Goal: Find specific page/section: Find specific page/section

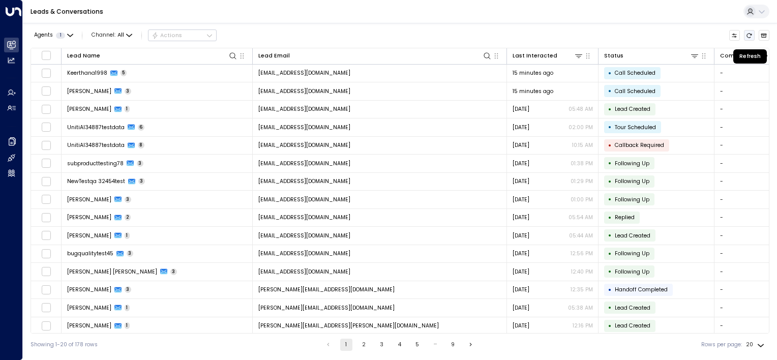
click at [747, 34] on icon "Refresh" at bounding box center [749, 35] width 5 height 5
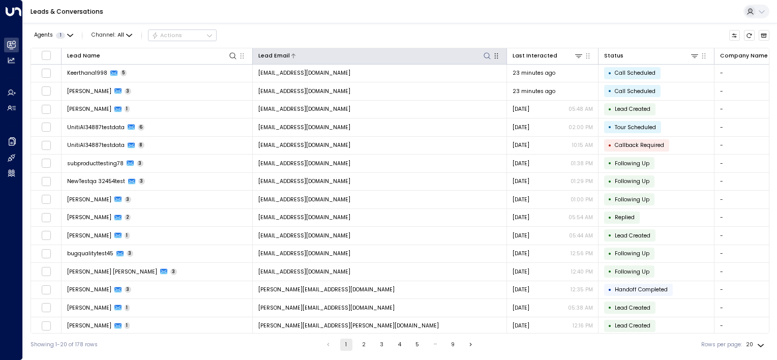
click at [489, 54] on icon at bounding box center [487, 56] width 8 height 8
type input "**********"
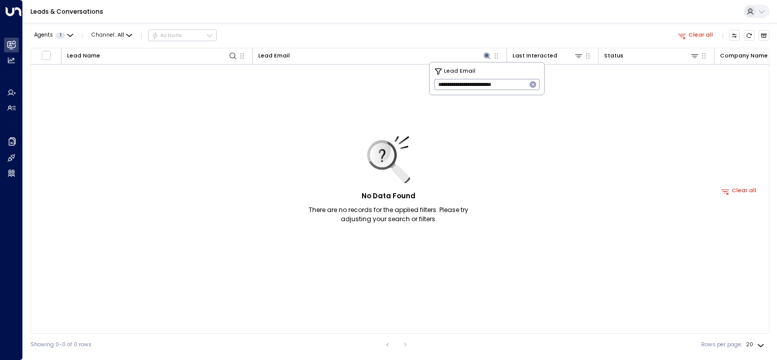
click at [533, 84] on icon "button" at bounding box center [533, 84] width 7 height 7
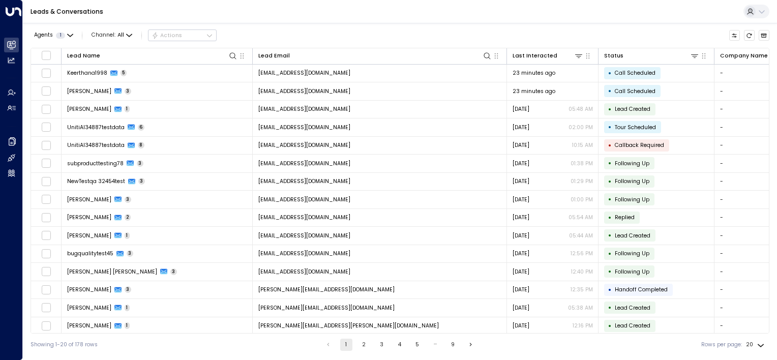
click at [337, 108] on td "[EMAIL_ADDRESS][DOMAIN_NAME]" at bounding box center [380, 110] width 254 height 18
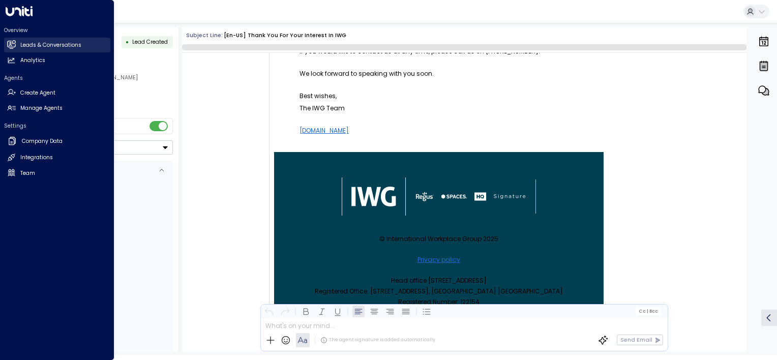
scroll to position [262, 0]
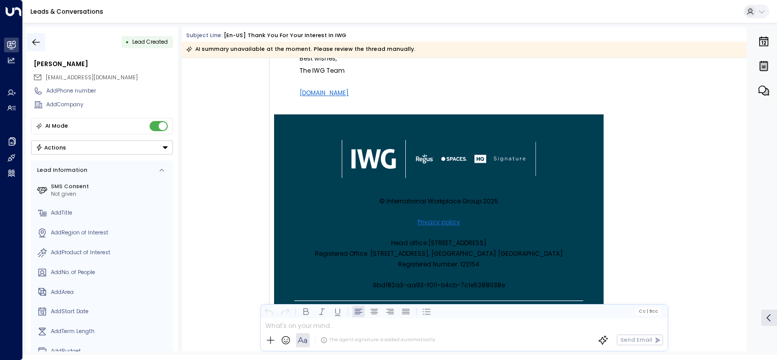
click at [39, 41] on icon "button" at bounding box center [36, 42] width 10 height 10
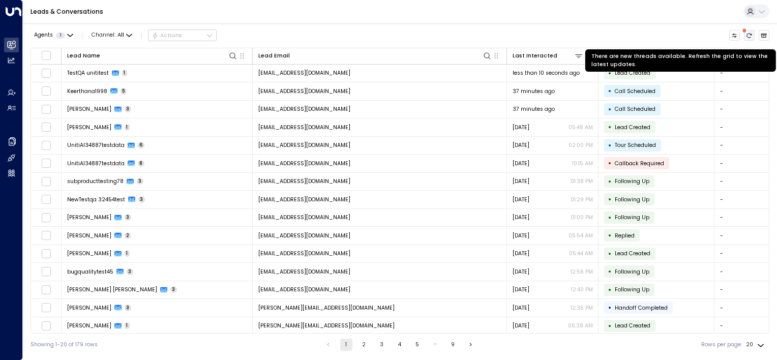
click at [750, 33] on icon "There are new threads available. Refresh the grid to view the latest updates." at bounding box center [749, 36] width 6 height 6
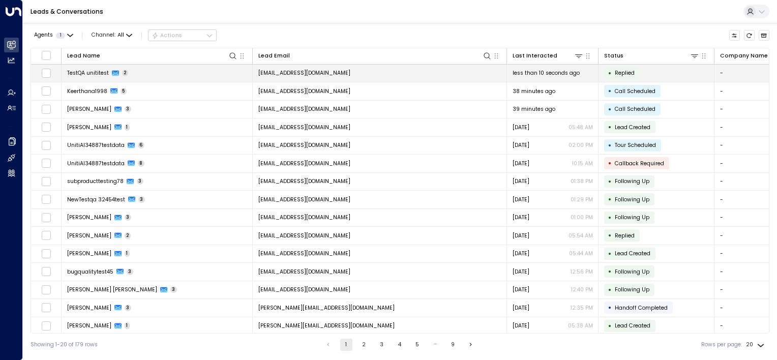
click at [458, 73] on td "[EMAIL_ADDRESS][DOMAIN_NAME]" at bounding box center [380, 74] width 254 height 18
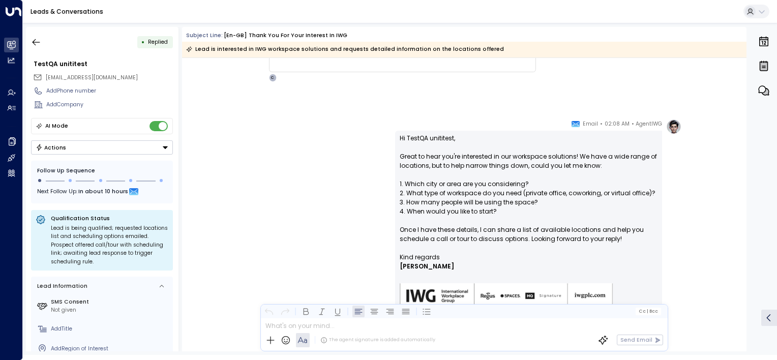
scroll to position [628, 0]
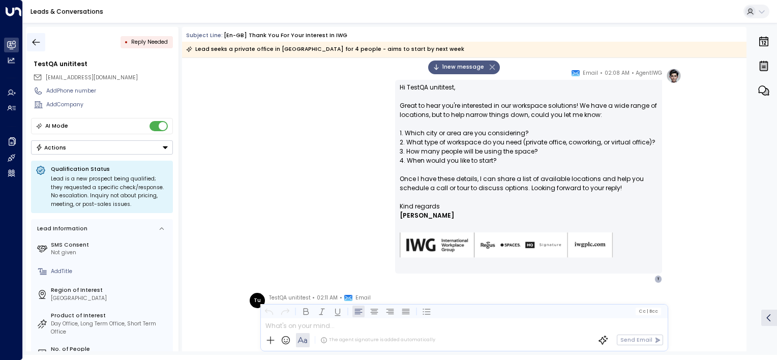
click at [32, 41] on icon "button" at bounding box center [36, 42] width 10 height 10
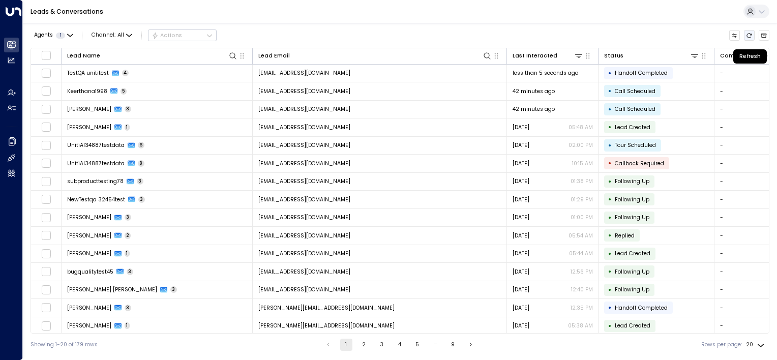
click at [750, 33] on icon "Refresh" at bounding box center [749, 36] width 6 height 6
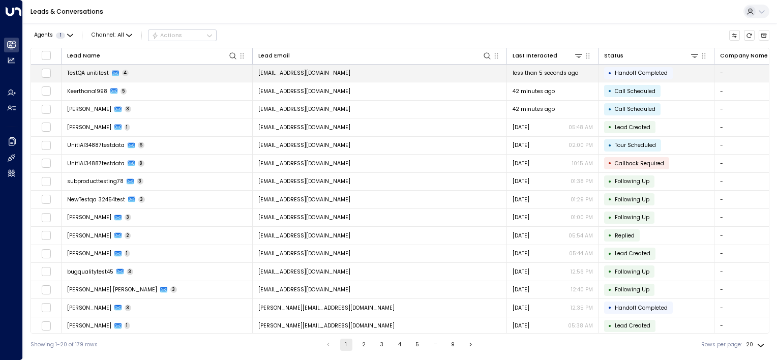
click at [362, 75] on td "[EMAIL_ADDRESS][DOMAIN_NAME]" at bounding box center [380, 74] width 254 height 18
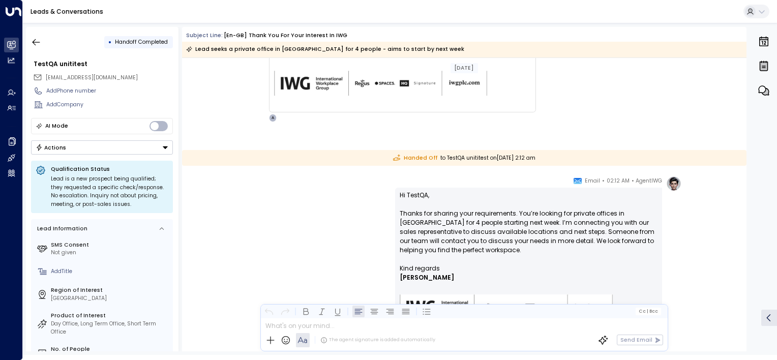
scroll to position [1088, 0]
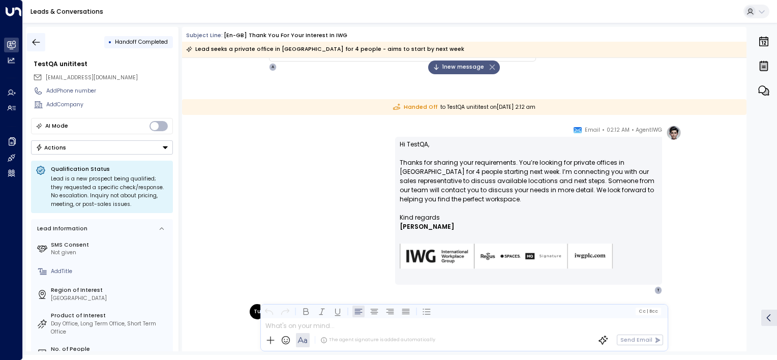
click at [39, 43] on icon "button" at bounding box center [36, 42] width 10 height 10
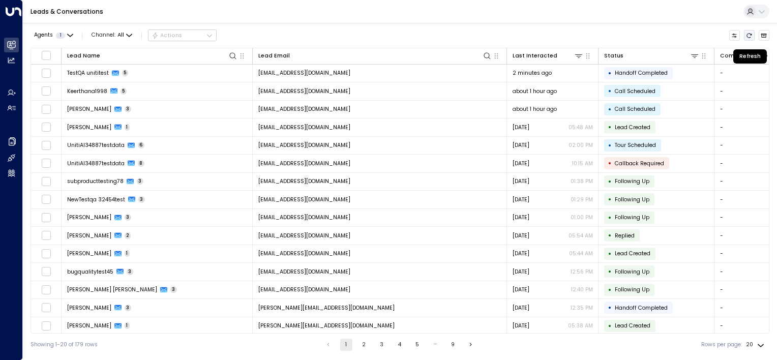
click at [746, 33] on icon "Refresh" at bounding box center [749, 36] width 6 height 6
click at [749, 35] on icon "Refresh" at bounding box center [749, 36] width 6 height 6
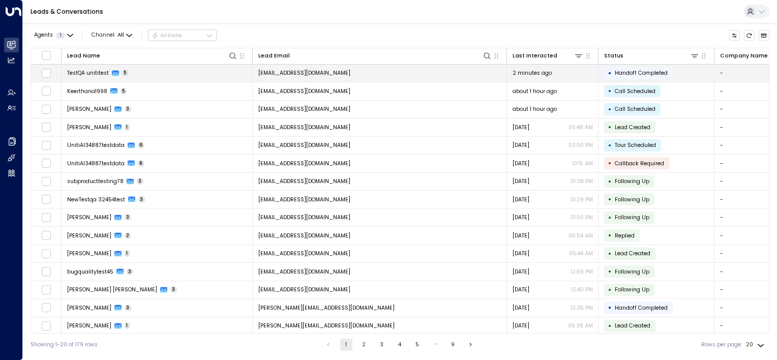
click at [399, 65] on td "[EMAIL_ADDRESS][DOMAIN_NAME]" at bounding box center [380, 74] width 254 height 18
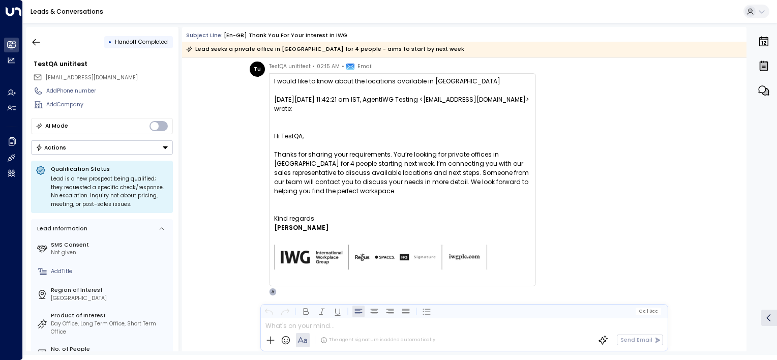
scroll to position [1411, 0]
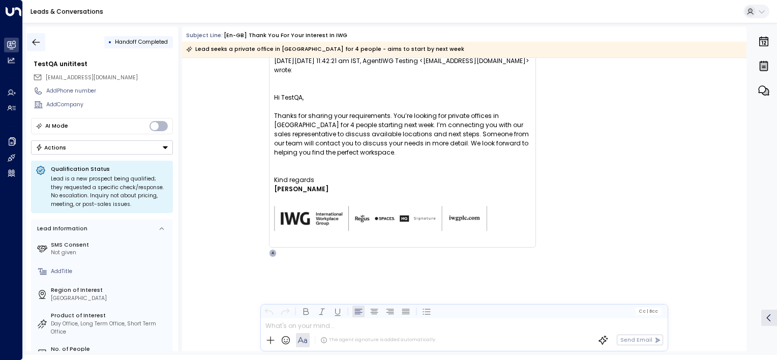
click at [36, 43] on icon "button" at bounding box center [36, 42] width 10 height 10
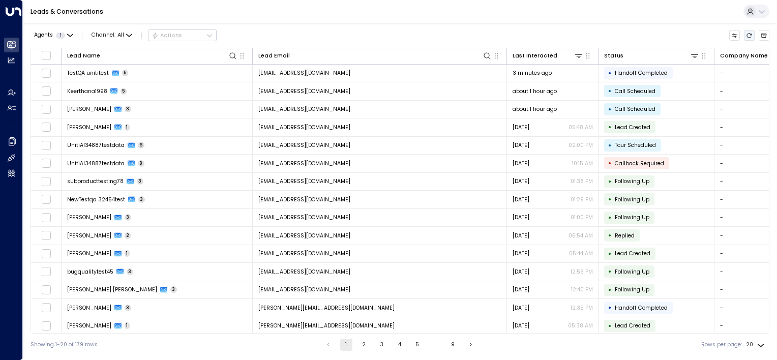
click at [748, 36] on icon "Refresh" at bounding box center [749, 36] width 6 height 6
click at [747, 35] on icon "Refresh" at bounding box center [749, 36] width 6 height 6
click at [750, 35] on icon "Refresh" at bounding box center [749, 35] width 5 height 5
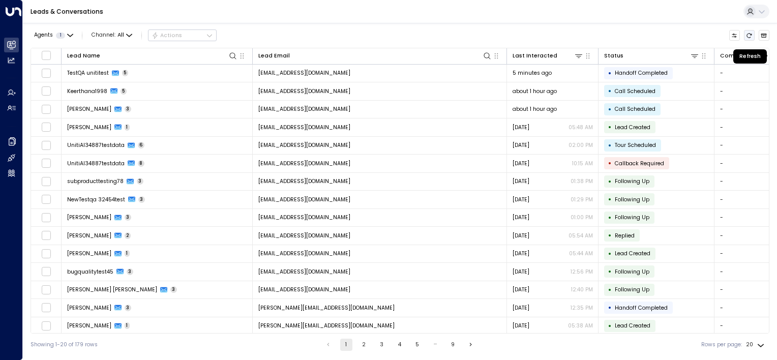
click at [750, 35] on icon "Refresh" at bounding box center [749, 35] width 5 height 5
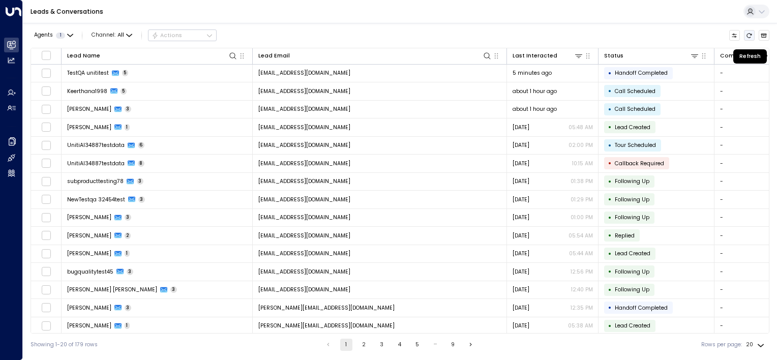
click at [750, 35] on icon "Refresh" at bounding box center [749, 35] width 5 height 5
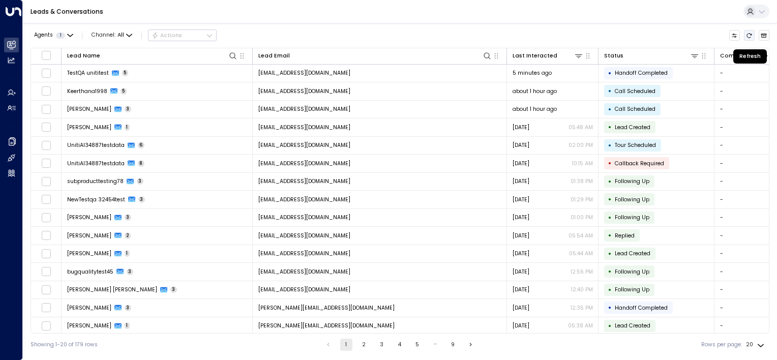
click at [750, 35] on icon "Refresh" at bounding box center [749, 35] width 5 height 5
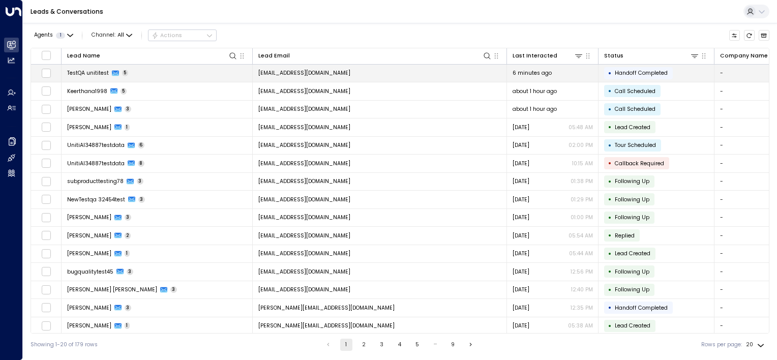
click at [356, 71] on td "[EMAIL_ADDRESS][DOMAIN_NAME]" at bounding box center [380, 74] width 254 height 18
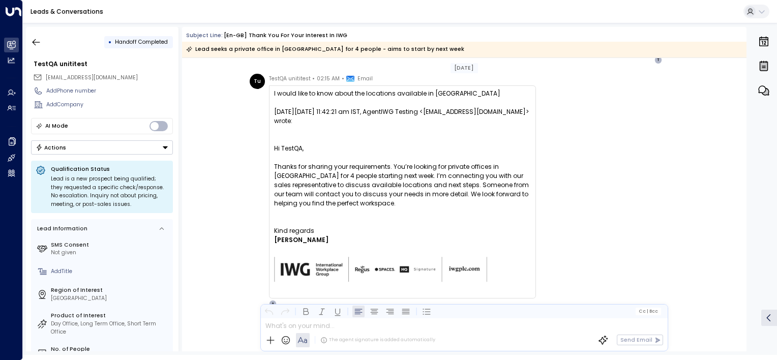
scroll to position [1325, 0]
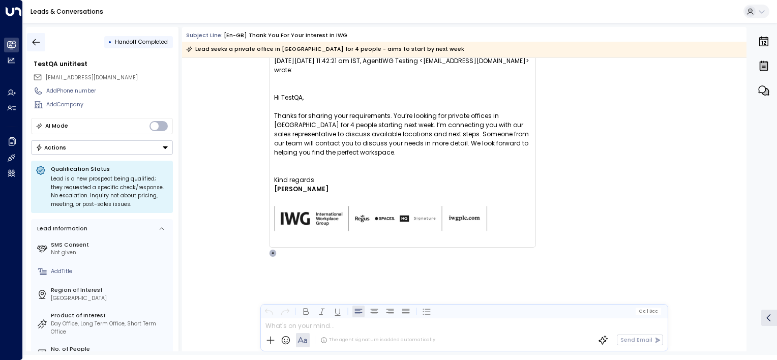
click at [36, 42] on icon "button" at bounding box center [37, 42] width 8 height 7
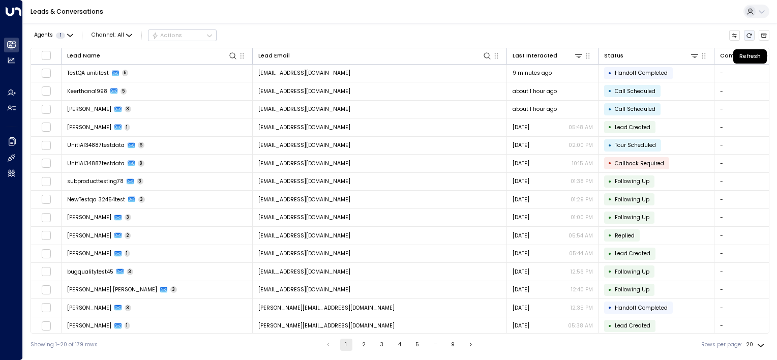
click at [750, 35] on icon "Refresh" at bounding box center [749, 36] width 6 height 6
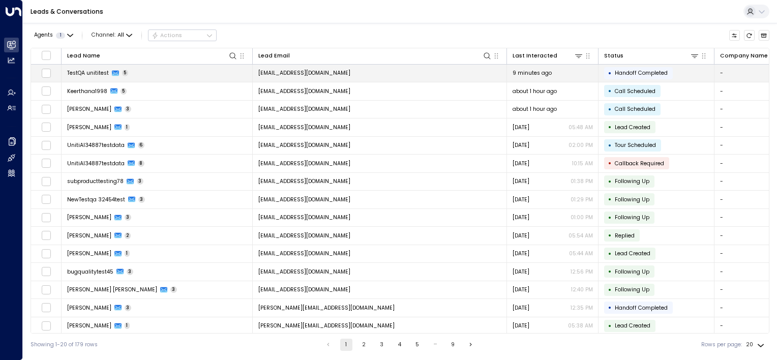
click at [373, 69] on td "[EMAIL_ADDRESS][DOMAIN_NAME]" at bounding box center [380, 74] width 254 height 18
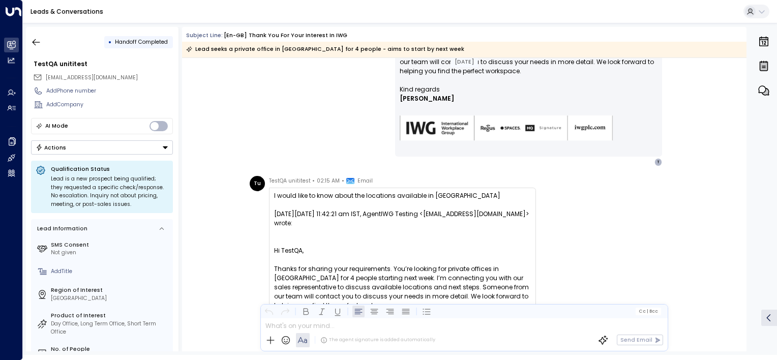
scroll to position [1223, 0]
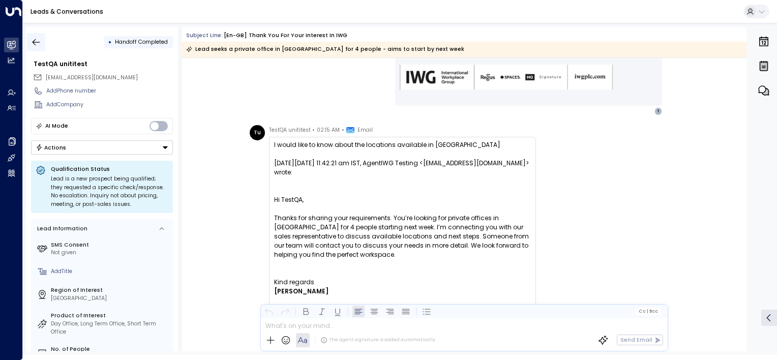
click at [38, 45] on icon "button" at bounding box center [36, 42] width 10 height 10
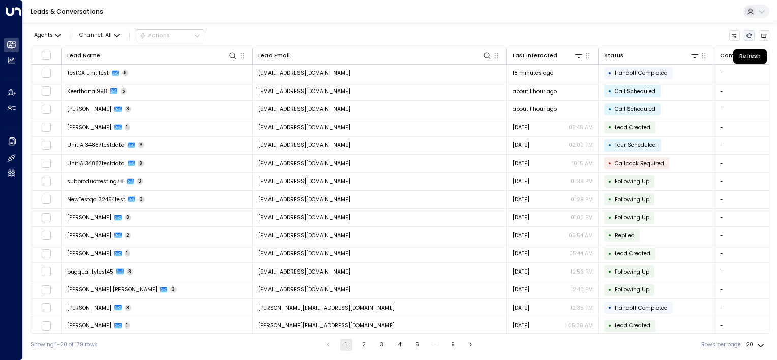
click at [750, 31] on button "Refresh" at bounding box center [749, 35] width 11 height 11
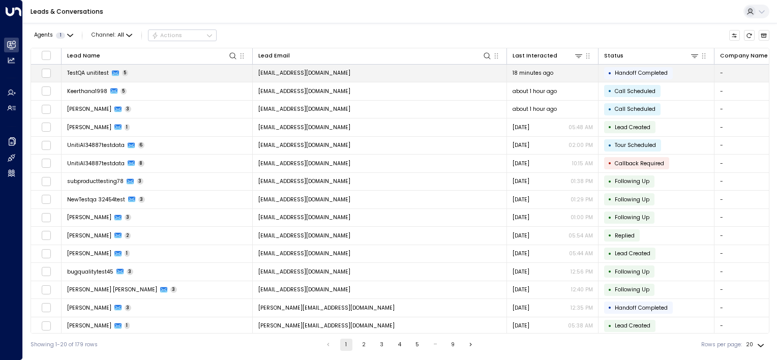
click at [438, 75] on td "[EMAIL_ADDRESS][DOMAIN_NAME]" at bounding box center [380, 74] width 254 height 18
